Goal: Use online tool/utility

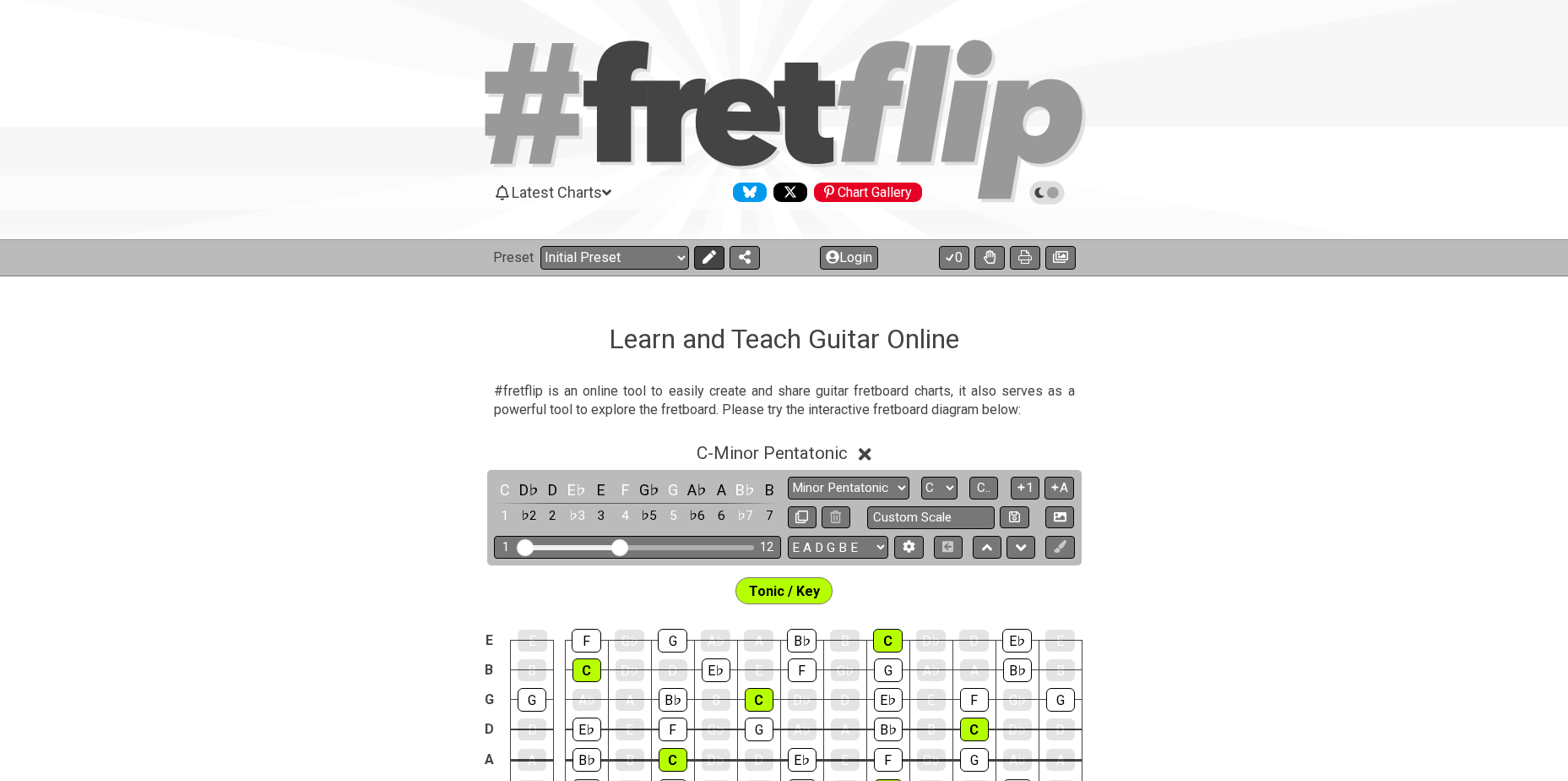
click at [695, 255] on button at bounding box center [708, 257] width 30 height 23
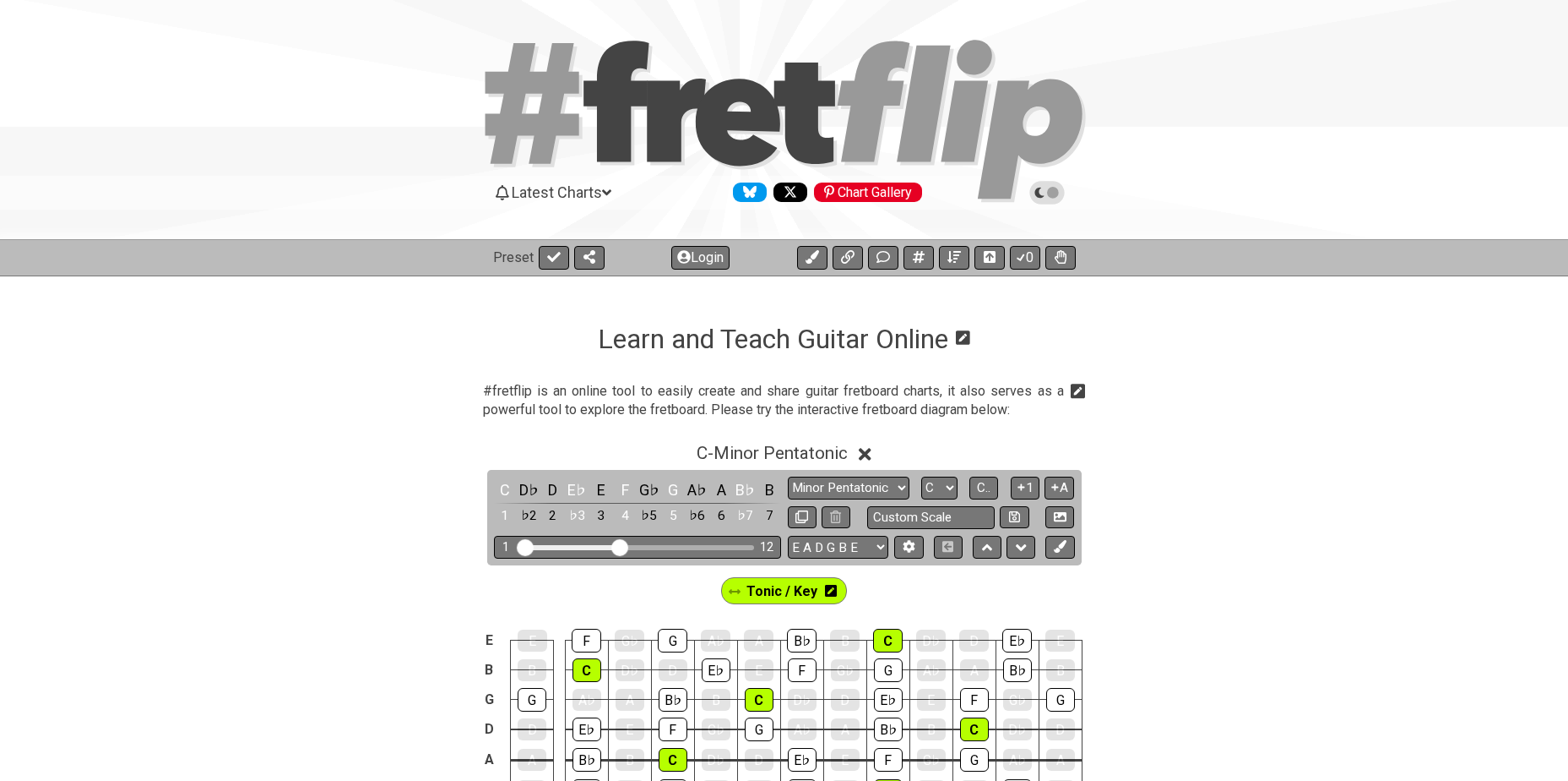
click at [834, 589] on icon at bounding box center [831, 591] width 12 height 12
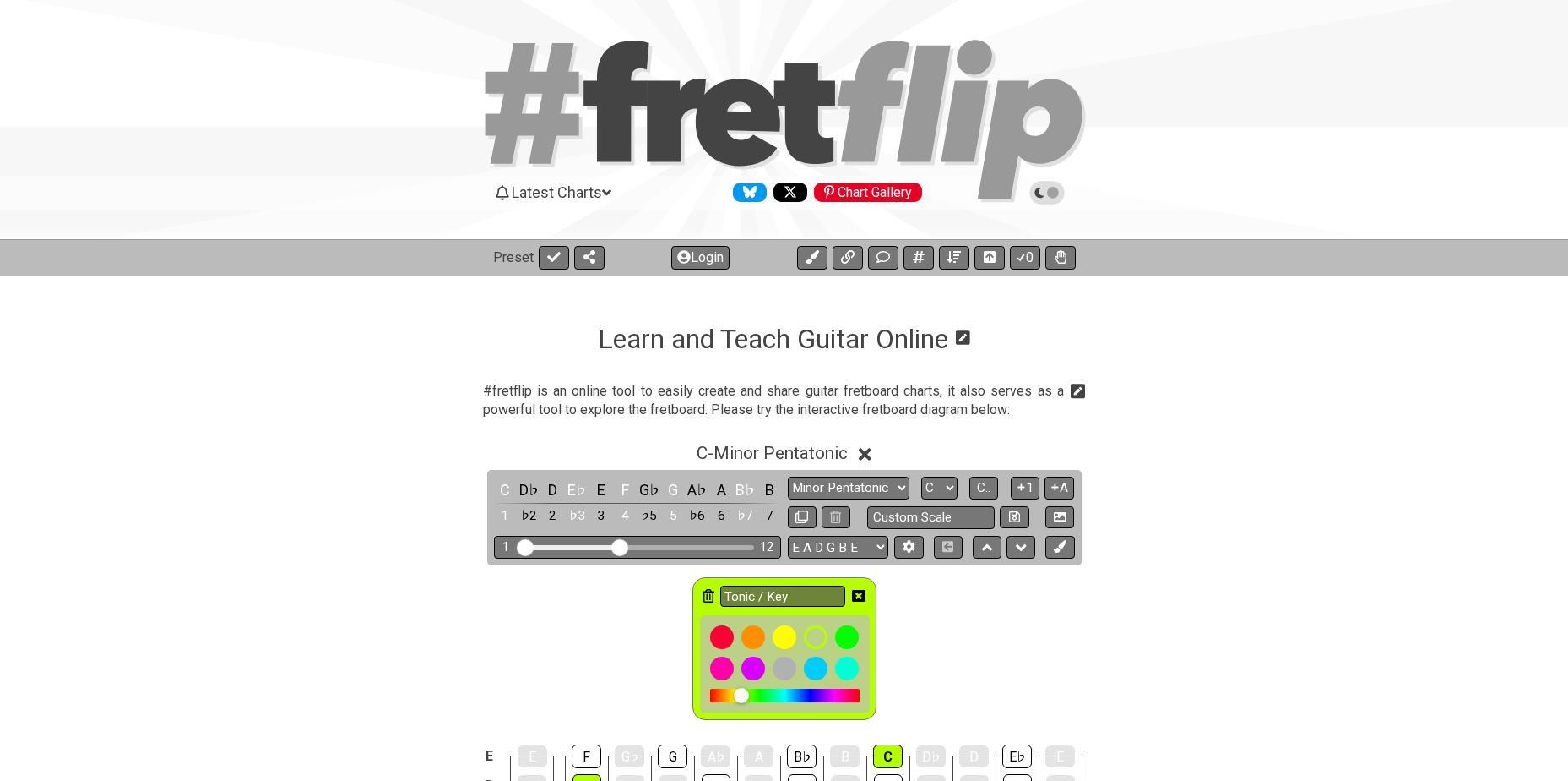
click at [703, 595] on icon at bounding box center [708, 596] width 12 height 14
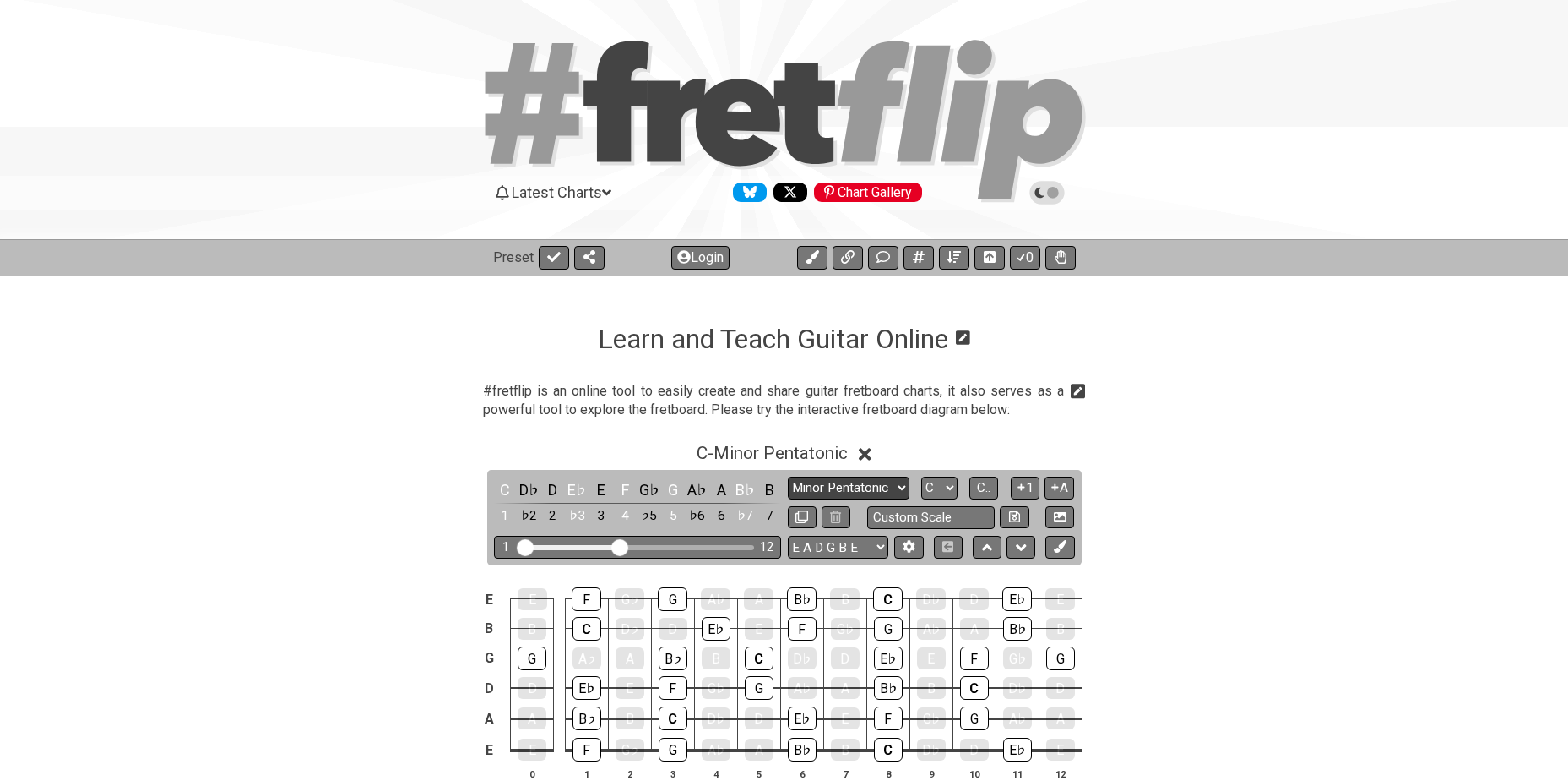
click at [867, 486] on select "Minor Pentatonic Click to edit Minor Pentatonic Major Pentatonic Minor Blues Ma…" at bounding box center [848, 488] width 122 height 23
select select "Minor / Aeolian"
click at [787, 477] on select "Minor Pentatonic Click to edit Minor Pentatonic Major Pentatonic Minor Blues Ma…" at bounding box center [848, 488] width 122 height 23
click at [944, 489] on select "A♭ A A♯ B♭ B C C♯ D♭ D D♯ E♭ E F F♯ G♭ G G♯" at bounding box center [939, 488] width 36 height 23
select select "F"
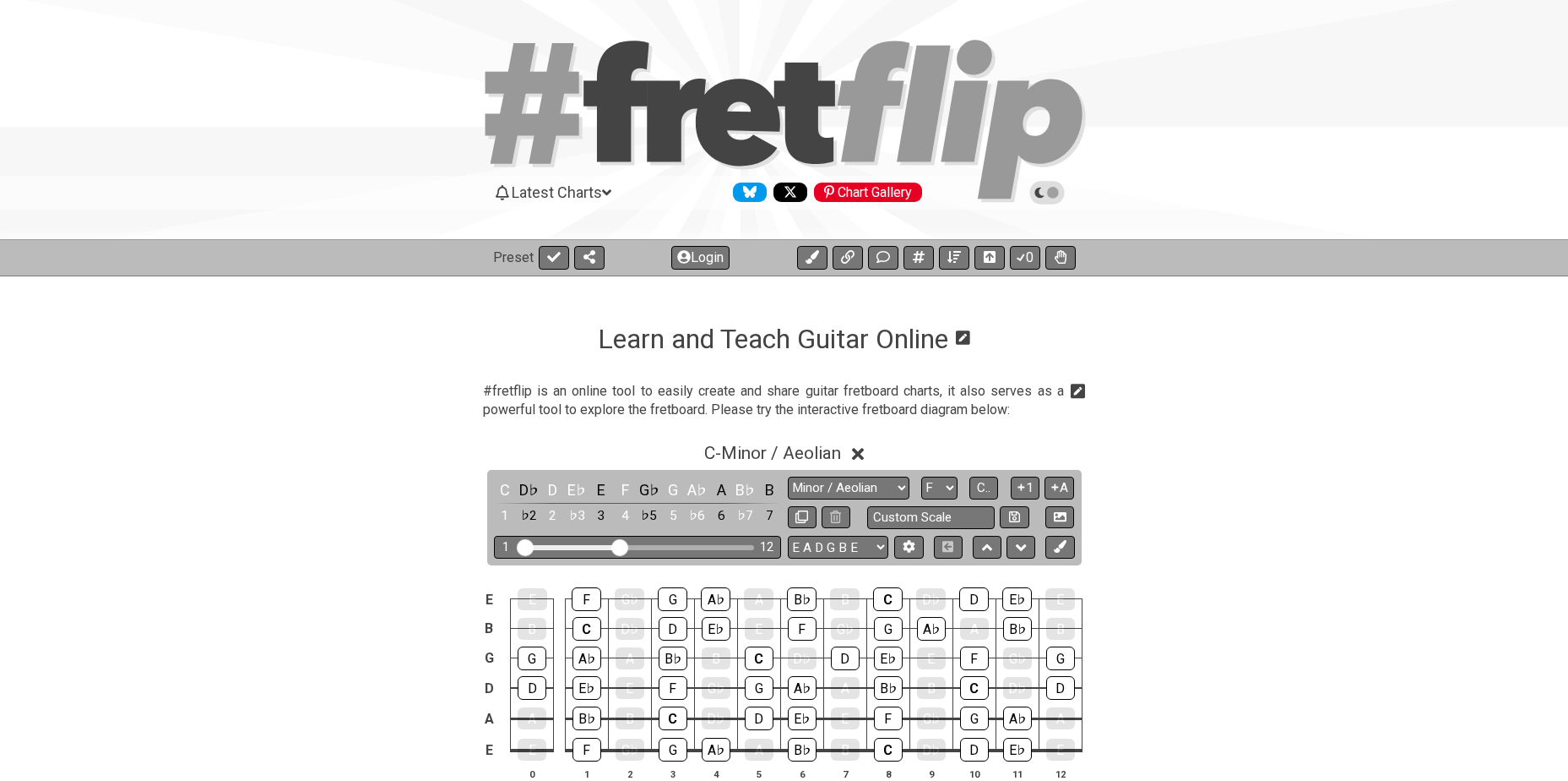
click at [921, 477] on select "A♭ A A♯ B♭ B C C♯ D♭ D D♯ E♭ E F F♯ G♭ G G♯" at bounding box center [939, 488] width 36 height 23
drag, startPoint x: 622, startPoint y: 540, endPoint x: 720, endPoint y: 539, distance: 98.0
click at [720, 546] on input "Visible fret range" at bounding box center [637, 546] width 240 height 0
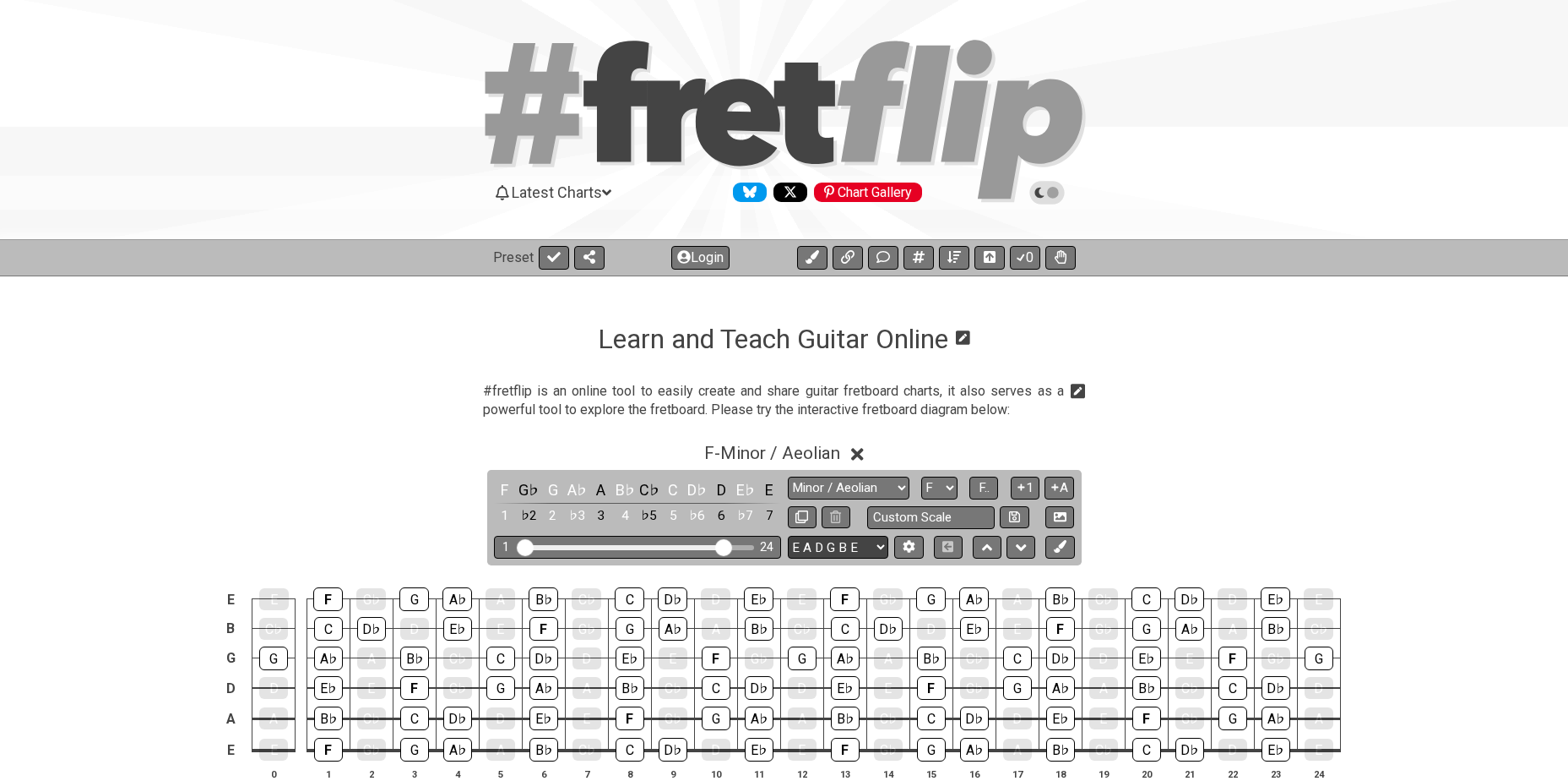
click at [820, 546] on select "E A D G B E E A D G B E E A D G B E B E A D F♯ B A D G C E A D A D G B E E♭ A♭ …" at bounding box center [838, 547] width 101 height 23
select select "A D G C F A D"
click at [787, 536] on select "E A D G B E E A D G B E E A D G B E B E A D F♯ B A D G C E A D A D G B E E♭ A♭ …" at bounding box center [838, 547] width 101 height 23
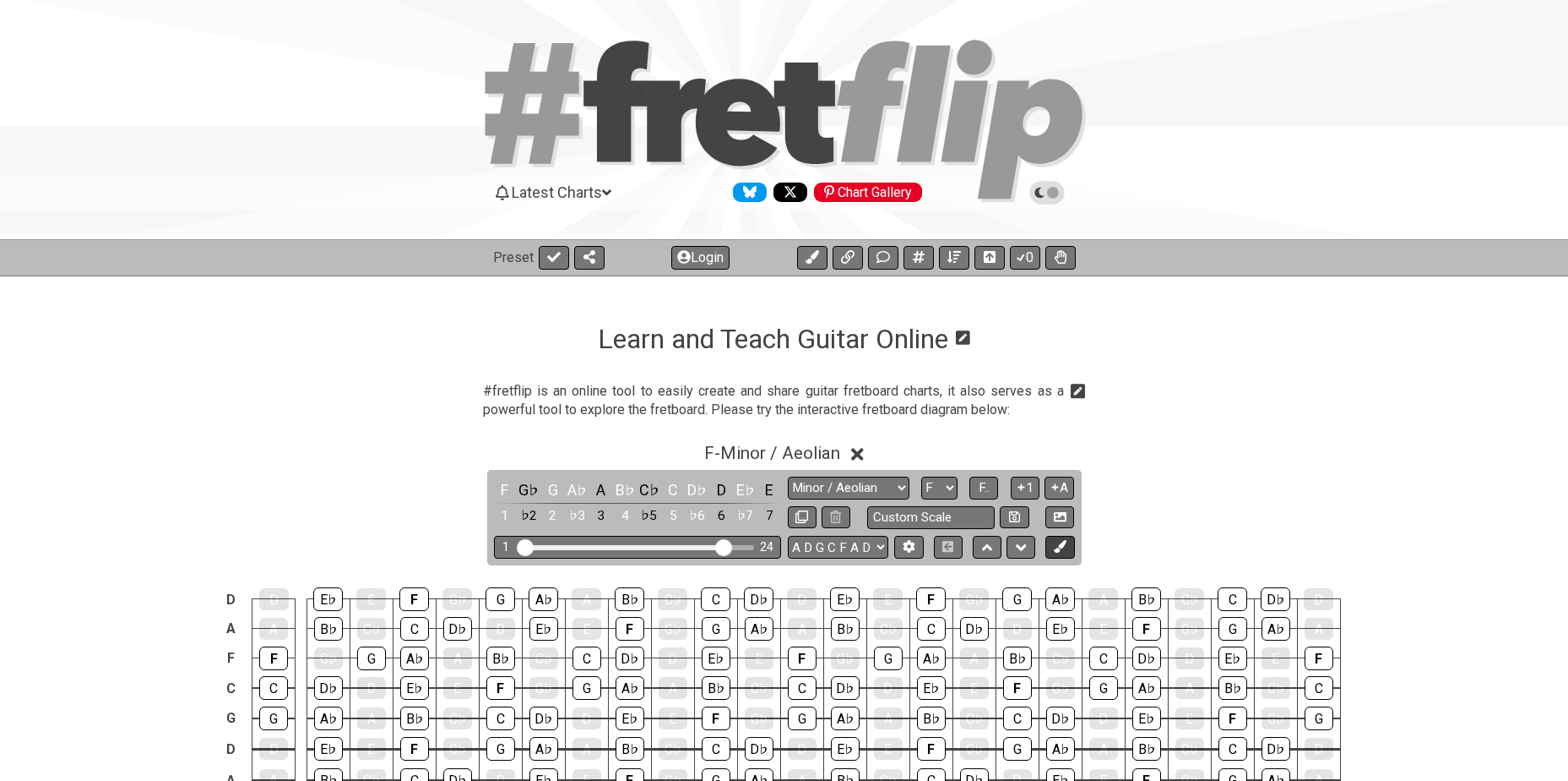
click at [1057, 542] on icon at bounding box center [1060, 546] width 13 height 13
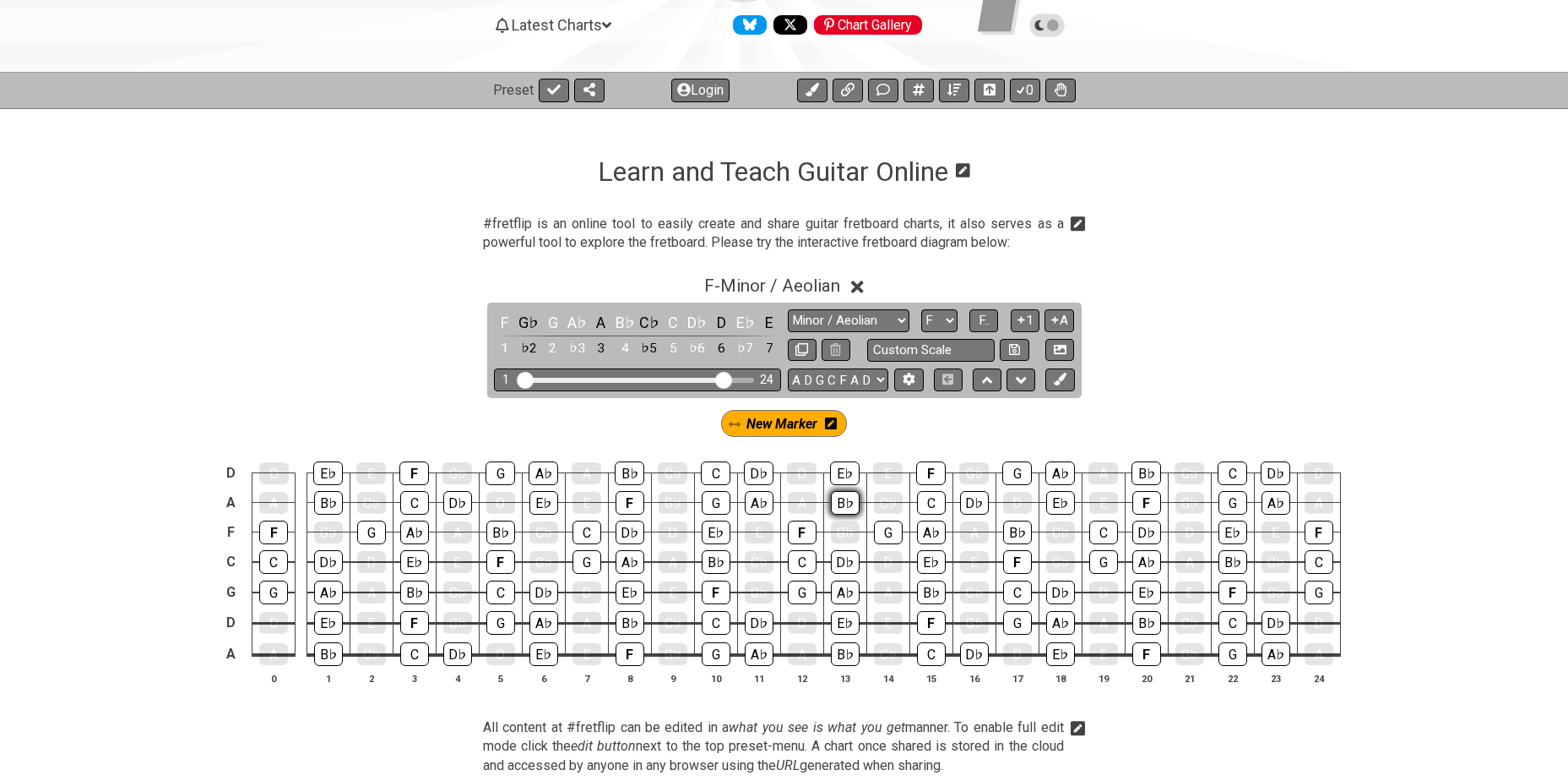
scroll to position [169, 0]
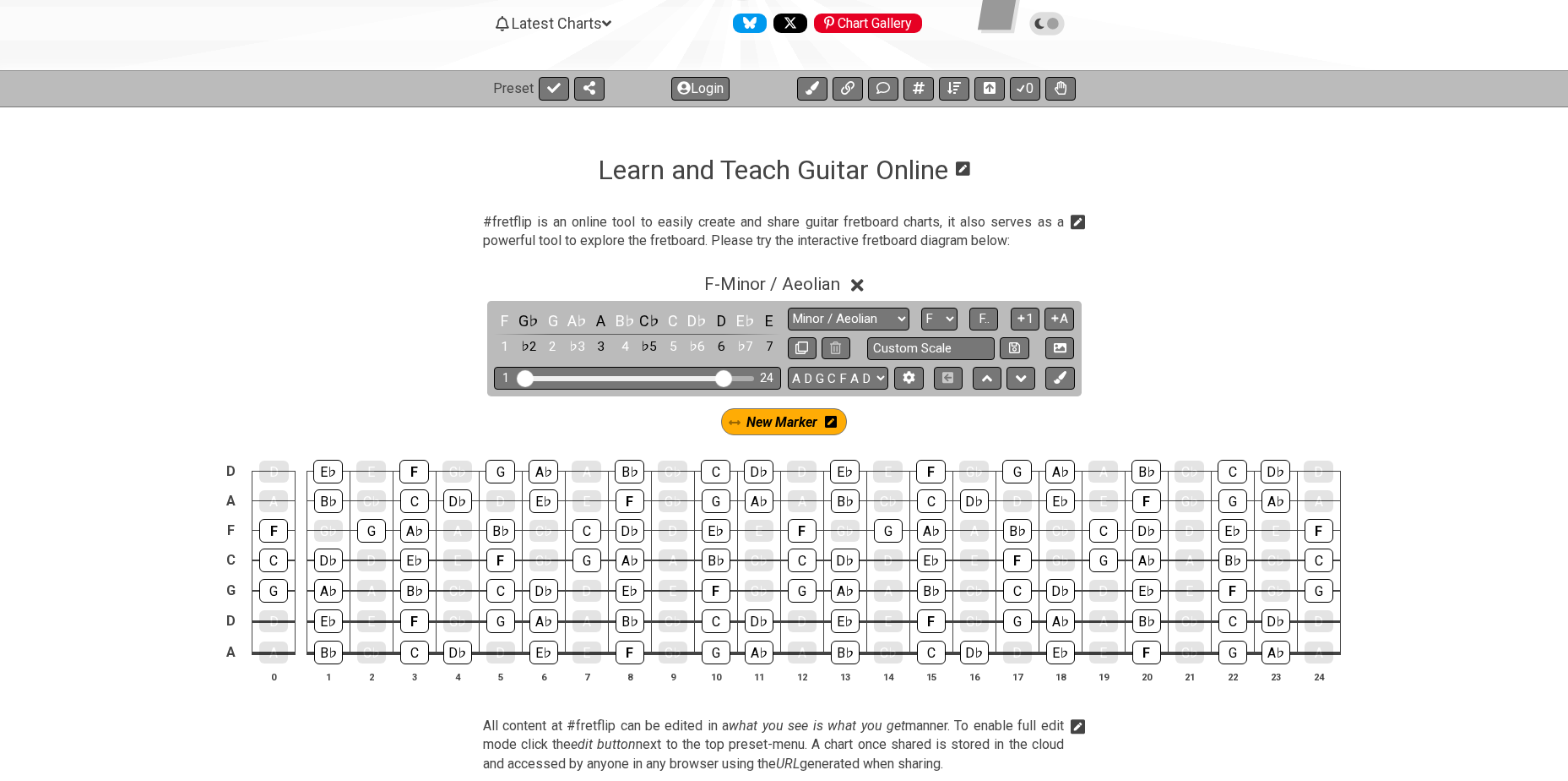
click at [829, 419] on icon at bounding box center [831, 422] width 12 height 12
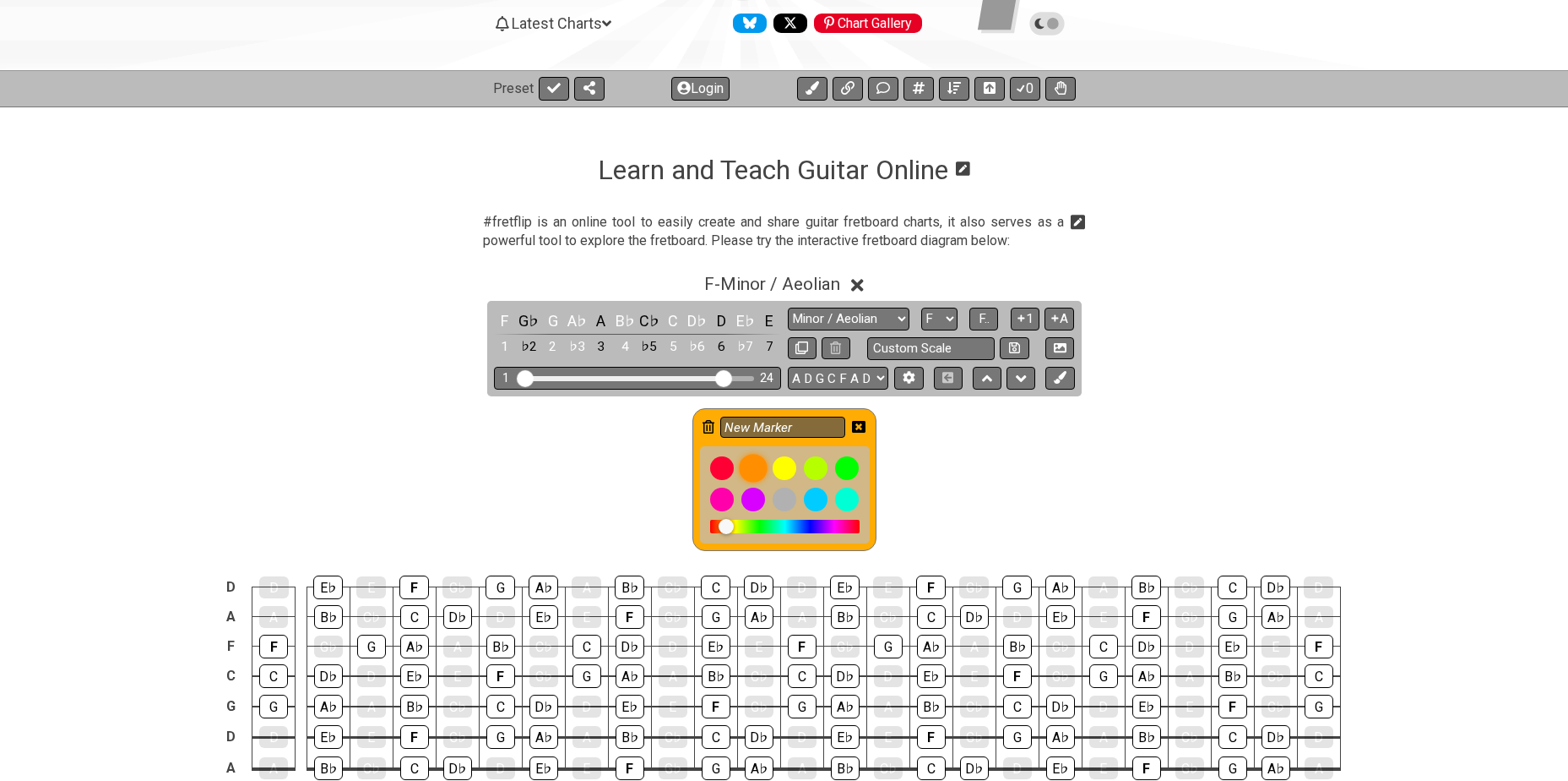
click at [758, 467] on div at bounding box center [753, 467] width 29 height 29
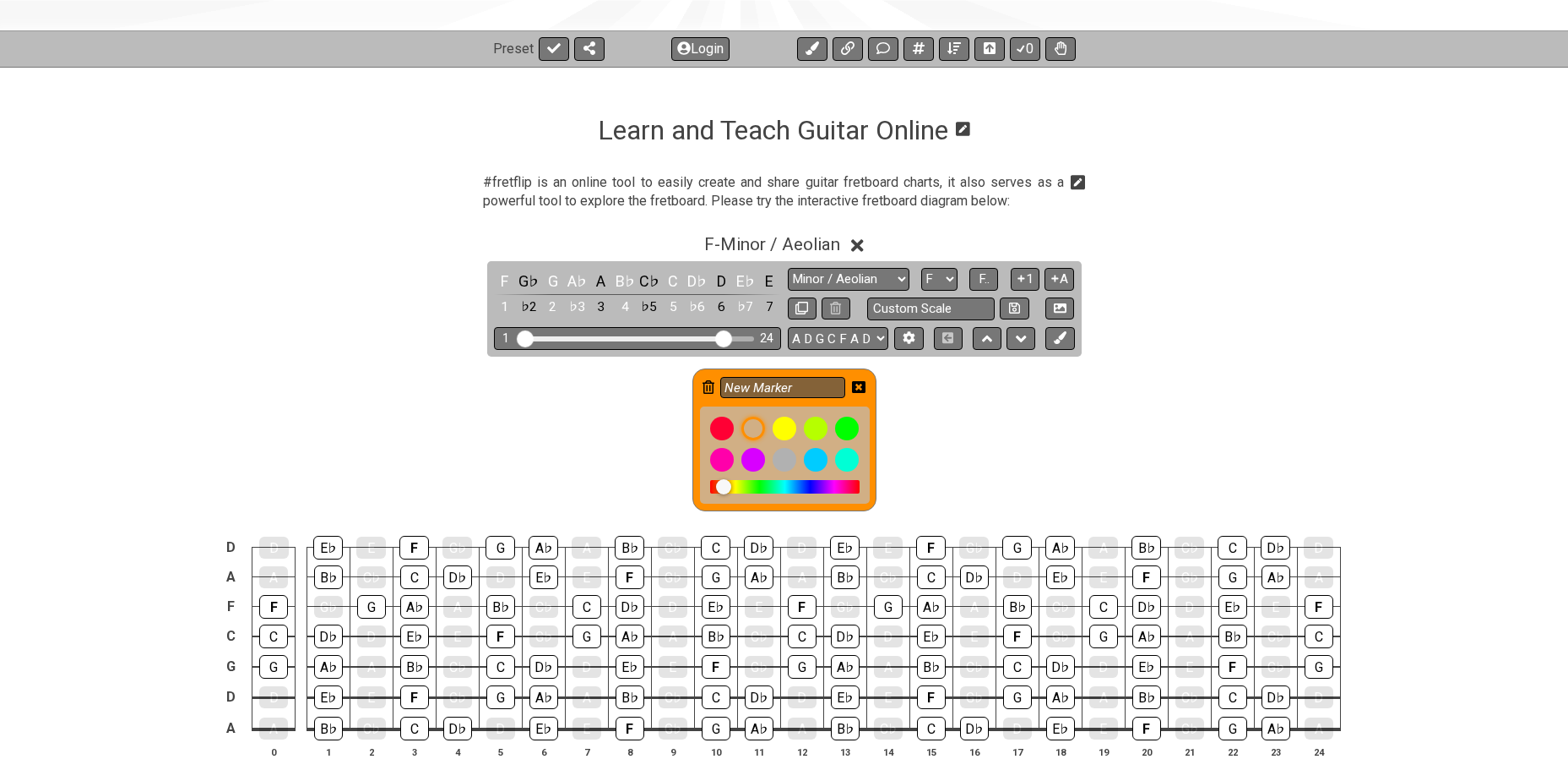
scroll to position [254, 0]
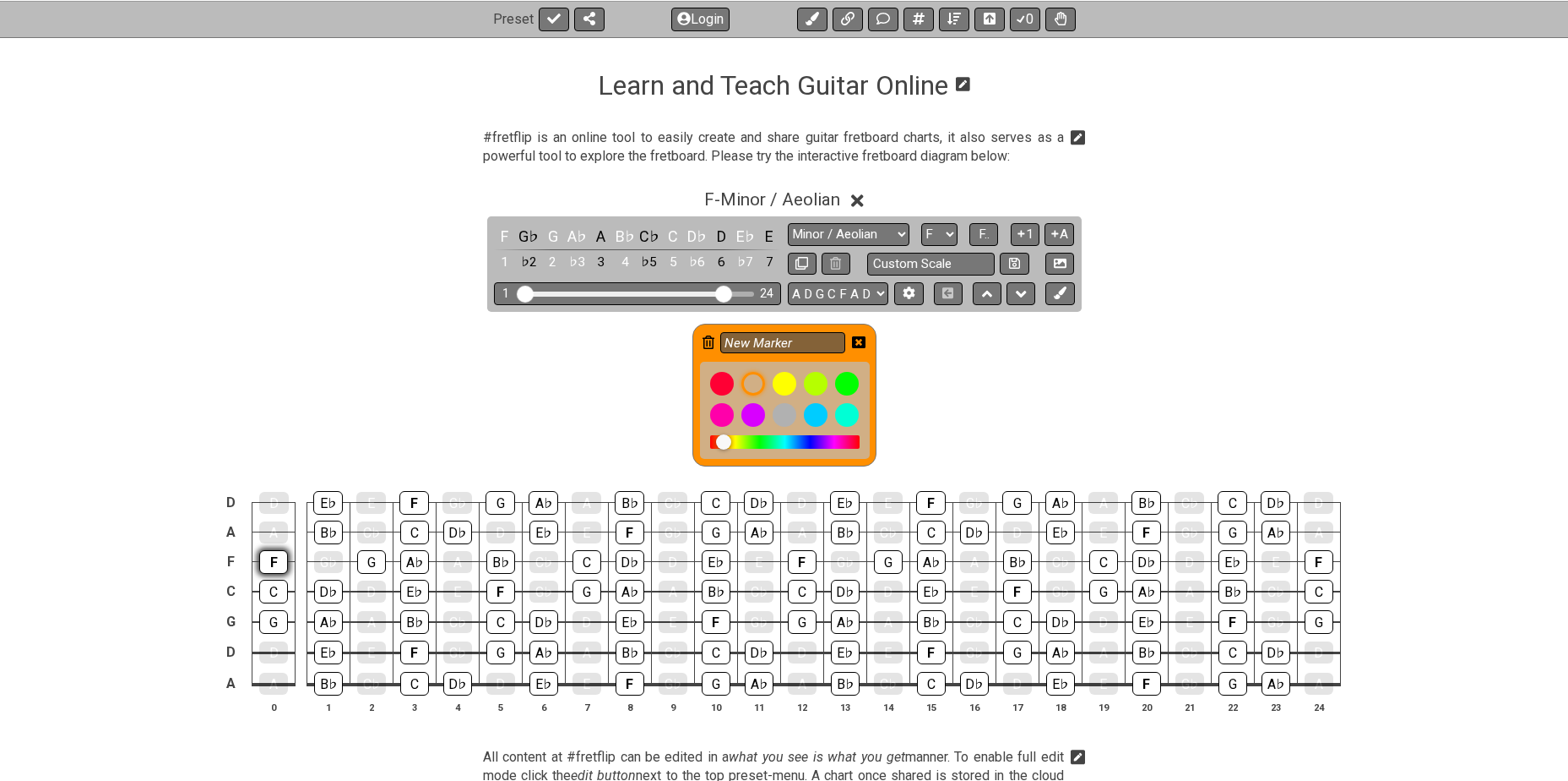
click at [264, 565] on div "F" at bounding box center [273, 561] width 29 height 23
click at [415, 501] on div "F" at bounding box center [414, 502] width 30 height 23
click at [411, 658] on div "F" at bounding box center [414, 652] width 29 height 23
click at [495, 593] on div "F" at bounding box center [500, 591] width 29 height 23
click at [630, 681] on div "F" at bounding box center [629, 683] width 29 height 23
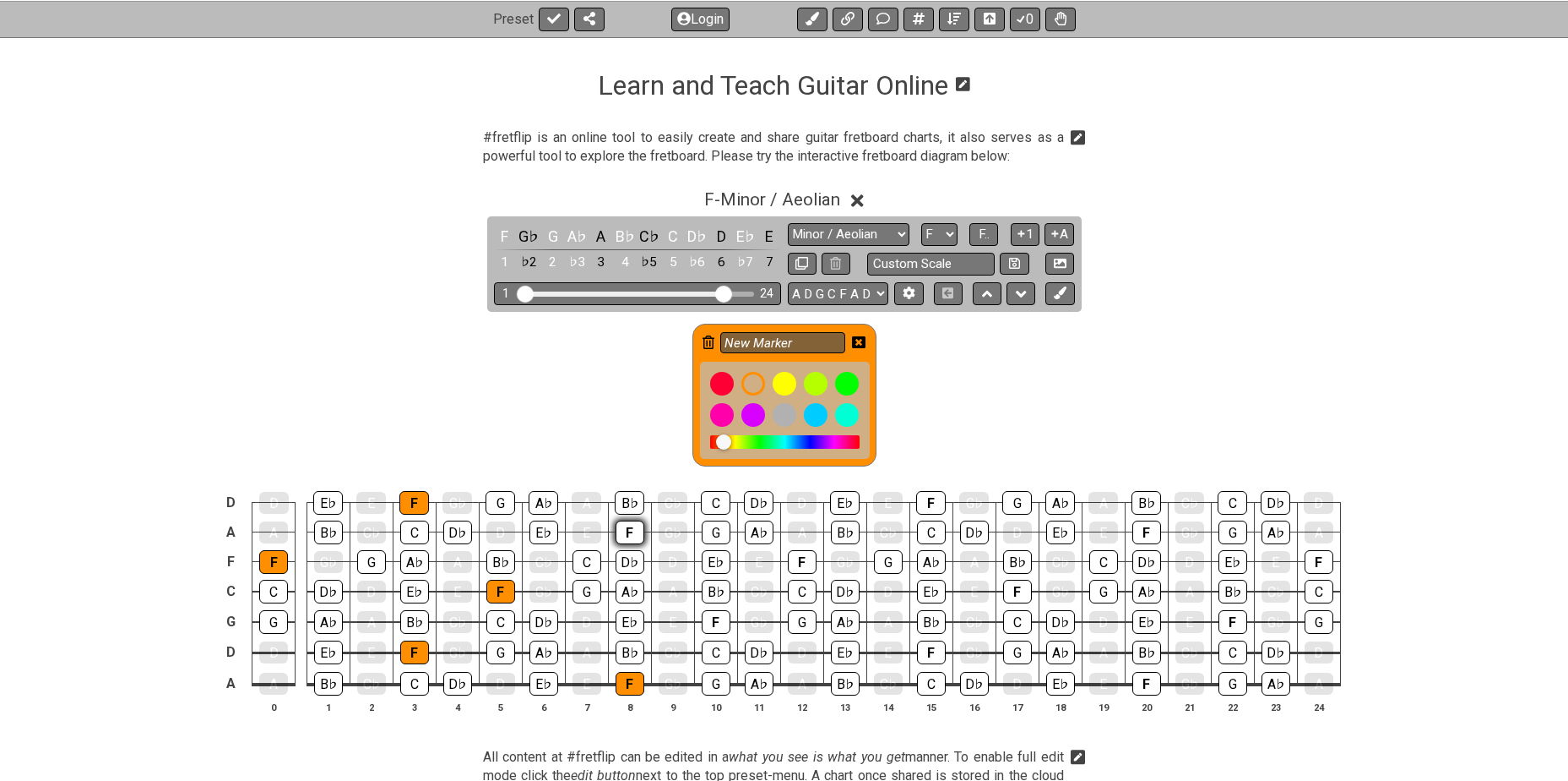
click at [627, 523] on div "F" at bounding box center [629, 532] width 29 height 23
click at [707, 616] on div "F" at bounding box center [715, 621] width 29 height 23
click at [796, 562] on div "F" at bounding box center [801, 561] width 29 height 23
click at [926, 651] on div "F" at bounding box center [931, 652] width 29 height 23
click at [926, 500] on div "F" at bounding box center [931, 502] width 30 height 23
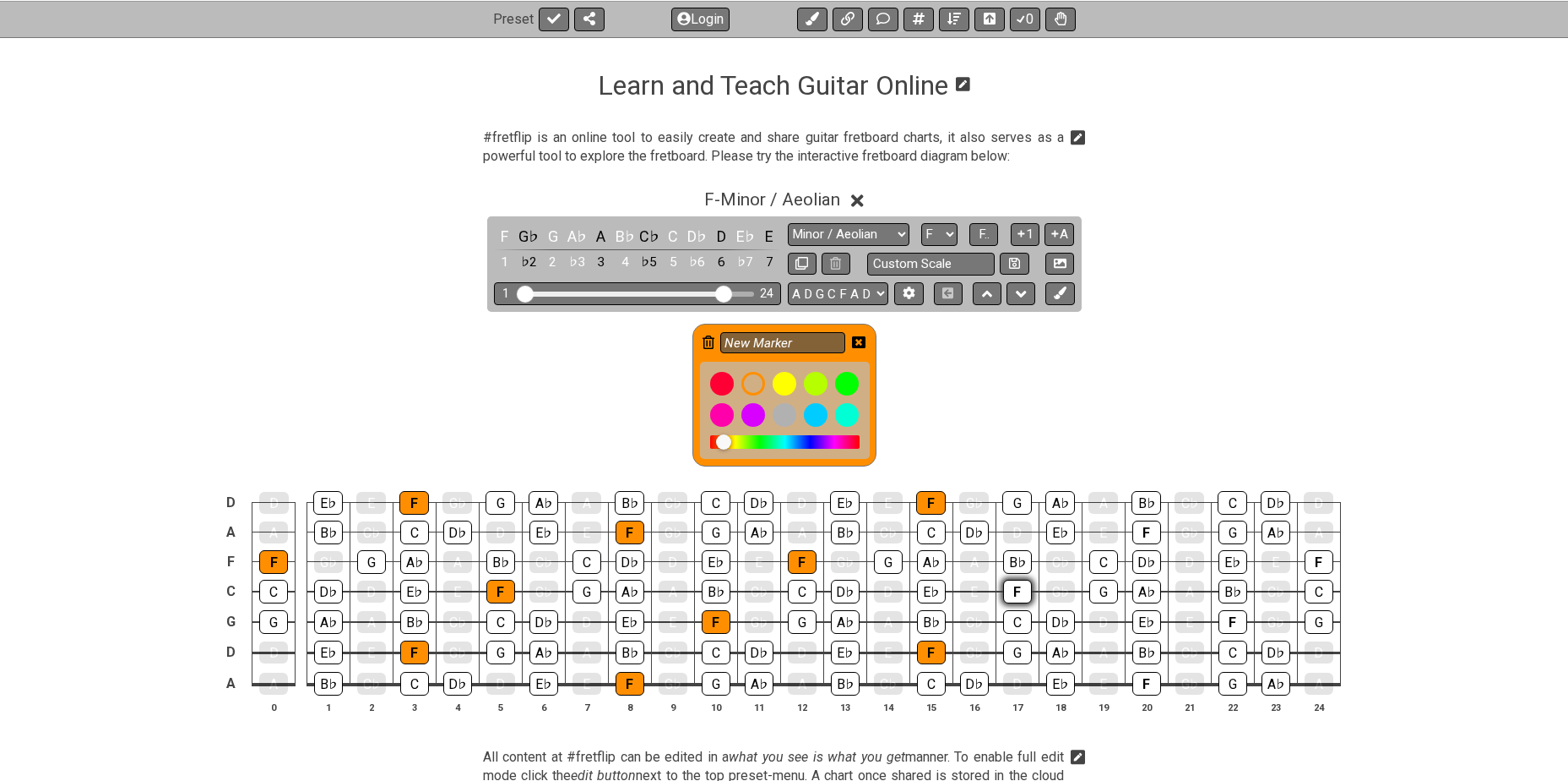
click at [1019, 594] on div "F" at bounding box center [1017, 591] width 29 height 23
click at [1136, 675] on div "F" at bounding box center [1146, 683] width 29 height 23
click at [1144, 533] on div "F" at bounding box center [1146, 532] width 29 height 23
click at [1225, 625] on div "F" at bounding box center [1232, 621] width 29 height 23
click at [1317, 559] on div "F" at bounding box center [1319, 561] width 29 height 23
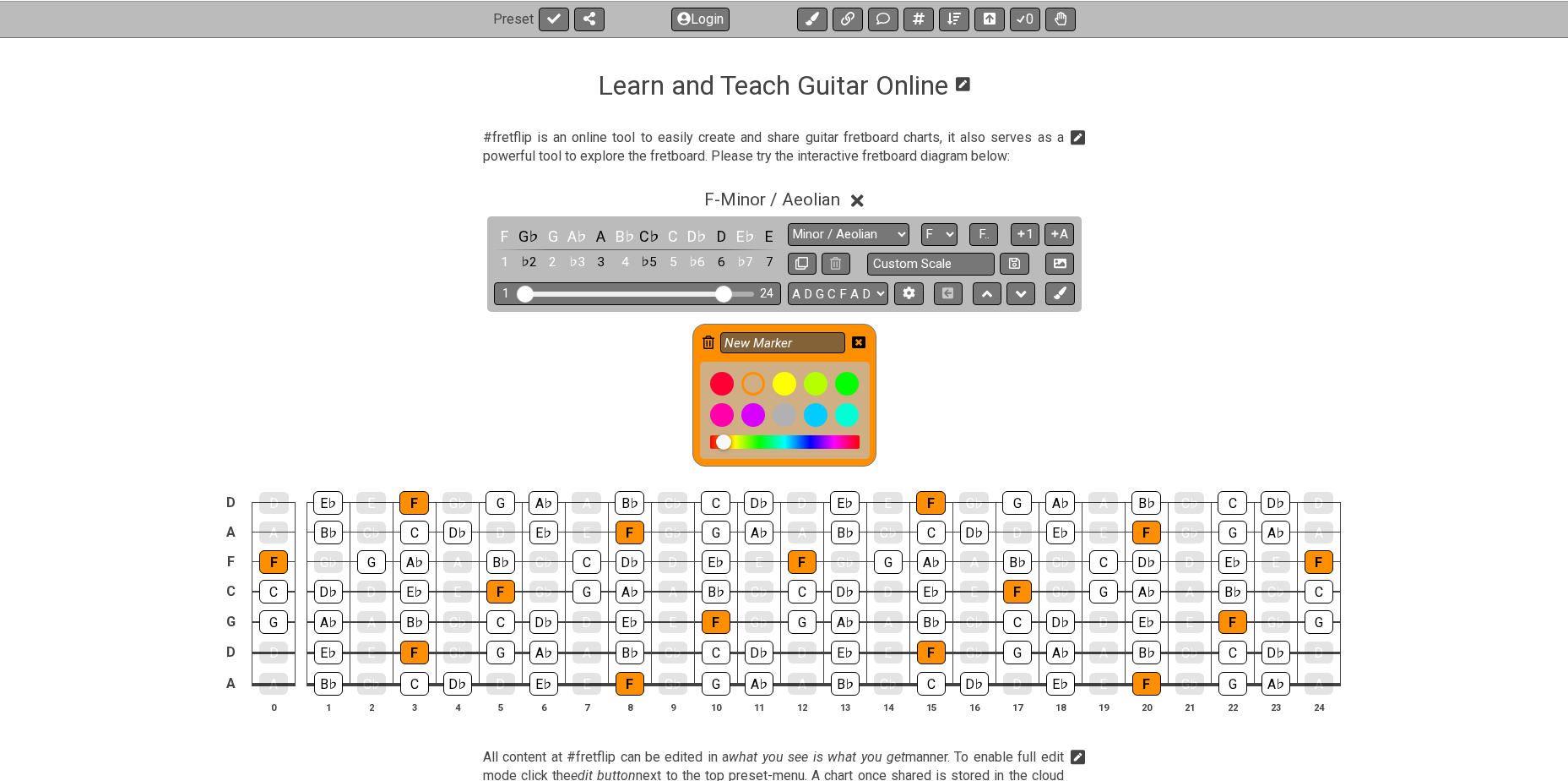
click at [861, 341] on icon at bounding box center [859, 342] width 14 height 14
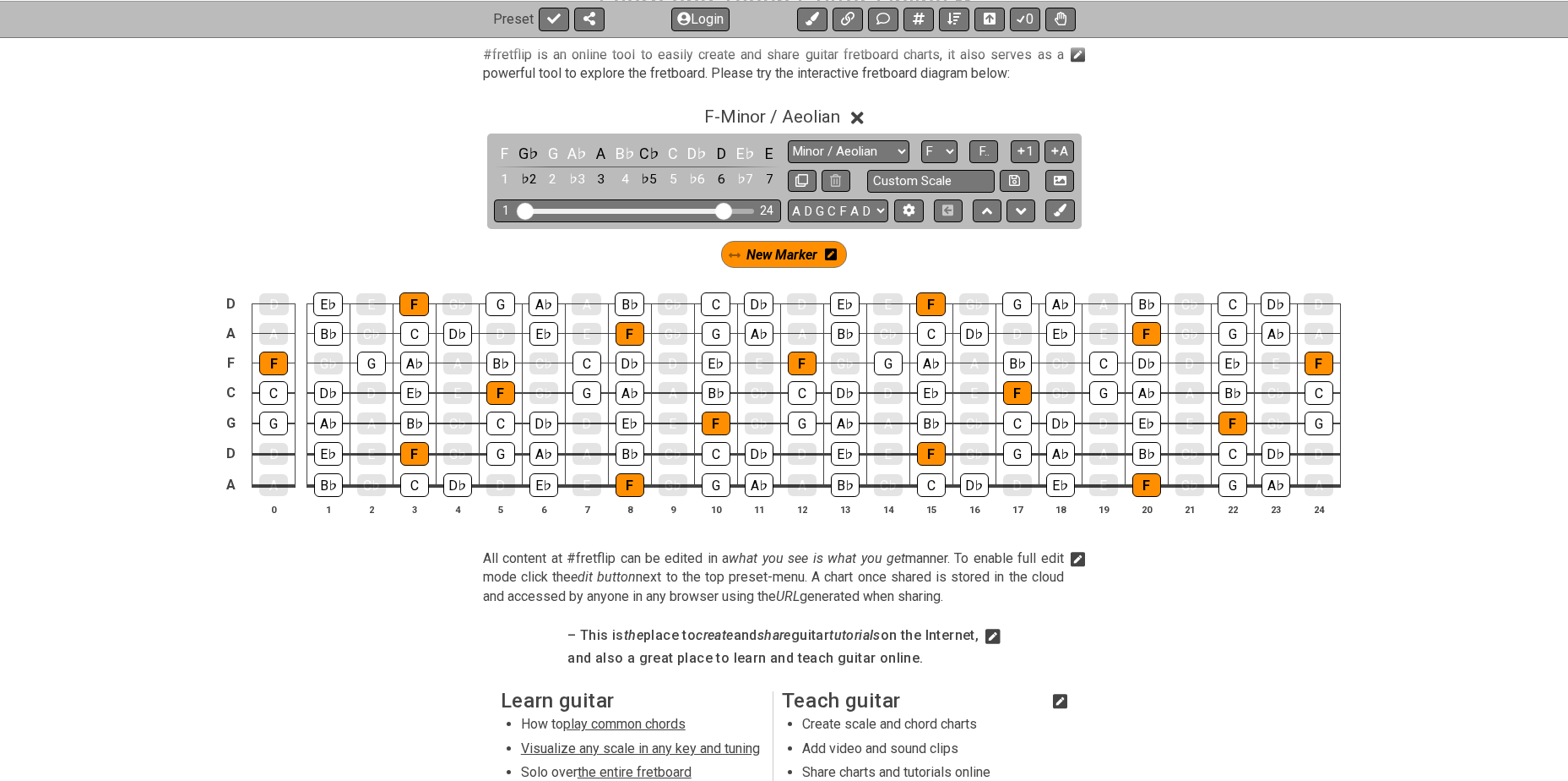
scroll to position [338, 0]
